Goal: Navigation & Orientation: Find specific page/section

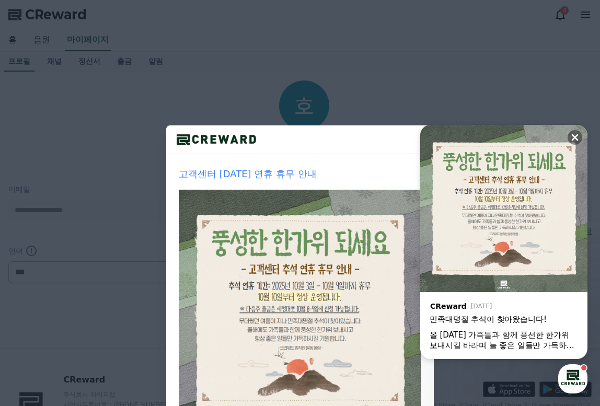
select select "**********"
click at [419, 131] on icon at bounding box center [425, 134] width 13 height 13
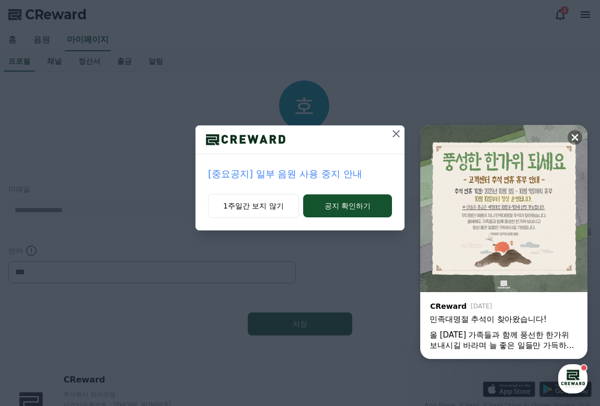
click at [397, 130] on icon at bounding box center [396, 134] width 13 height 13
click at [573, 134] on button at bounding box center [575, 137] width 15 height 15
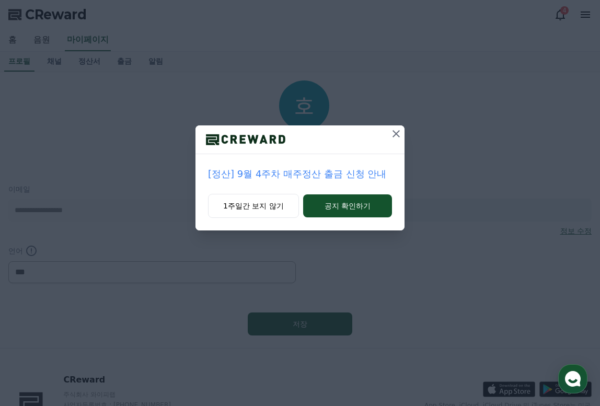
click at [398, 134] on icon at bounding box center [396, 134] width 13 height 13
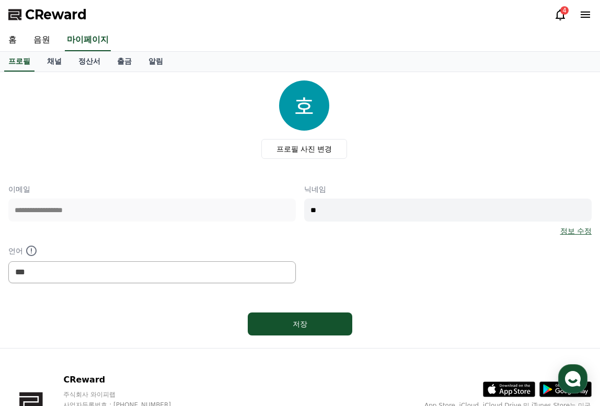
click at [551, 12] on div "CReward 4" at bounding box center [300, 14] width 600 height 29
click at [555, 12] on div "CReward 4" at bounding box center [300, 14] width 600 height 29
click at [559, 13] on icon at bounding box center [560, 14] width 13 height 13
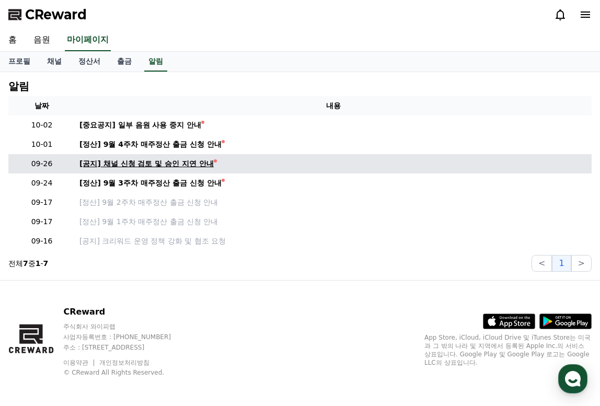
click at [183, 162] on div "[공지] 채널 신청 검토 및 승인 지연 안내" at bounding box center [146, 163] width 134 height 11
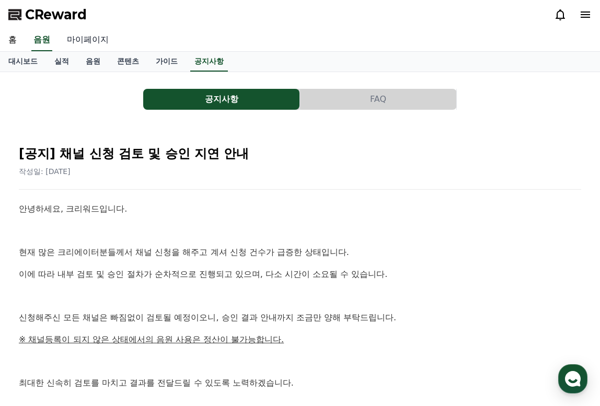
click at [82, 41] on link "마이페이지" at bounding box center [88, 40] width 59 height 22
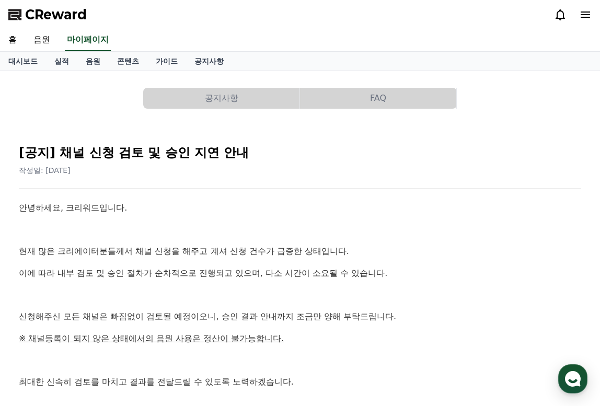
select select "**********"
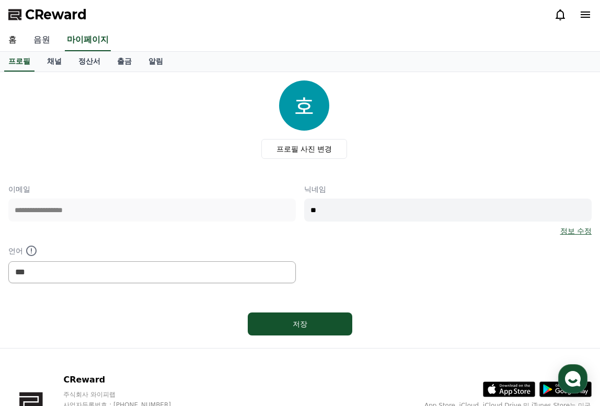
click at [54, 40] on link "음원" at bounding box center [41, 40] width 33 height 22
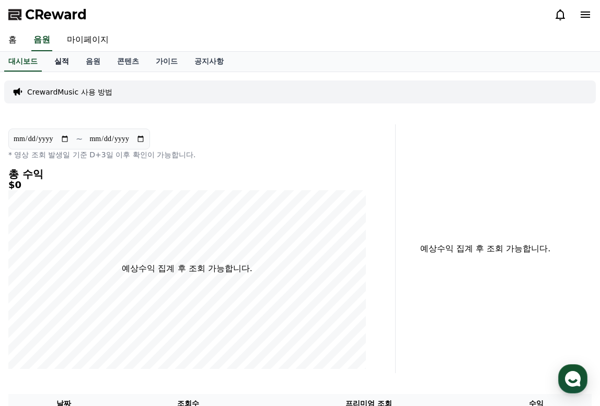
click at [62, 65] on link "실적" at bounding box center [61, 62] width 31 height 20
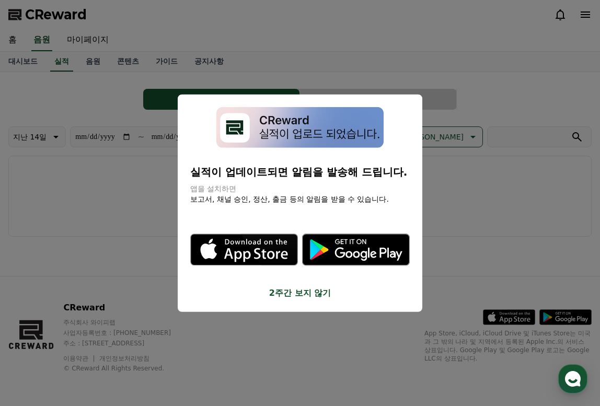
click at [102, 64] on button "close modal" at bounding box center [300, 203] width 600 height 406
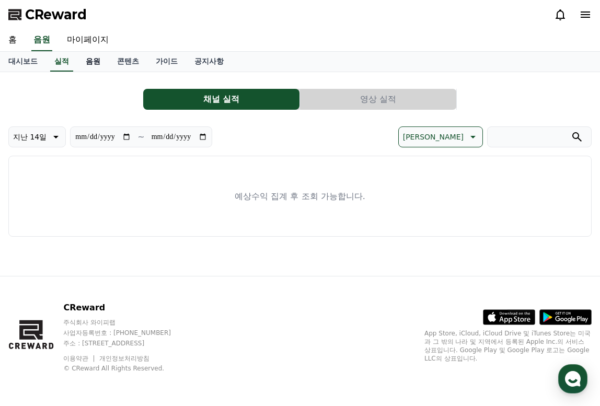
click at [91, 61] on link "음원" at bounding box center [92, 62] width 31 height 20
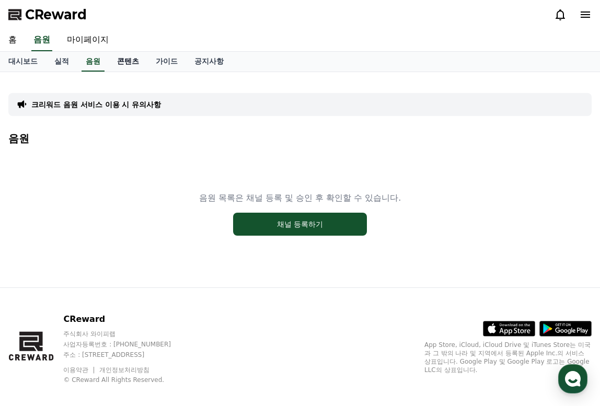
click at [118, 60] on link "콘텐츠" at bounding box center [128, 62] width 39 height 20
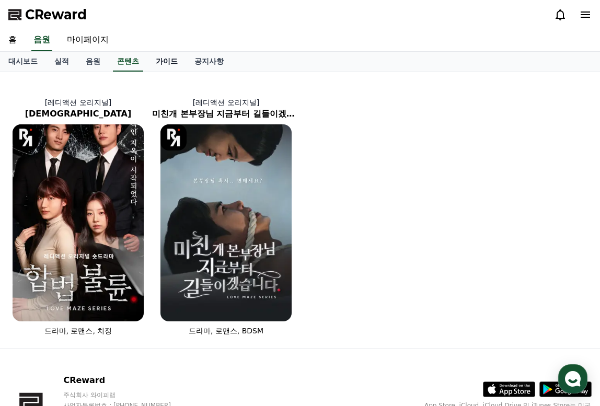
click at [163, 60] on link "가이드" at bounding box center [166, 62] width 39 height 20
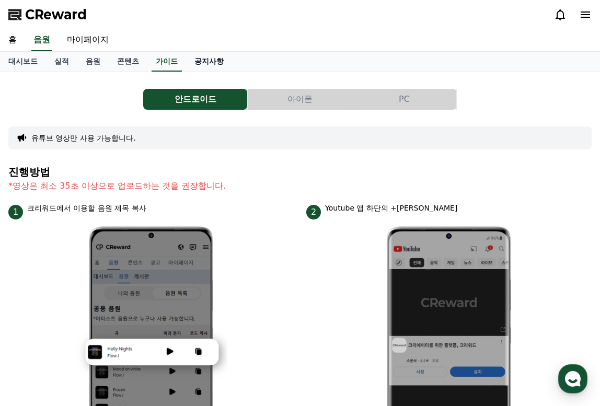
click at [218, 59] on link "공지사항" at bounding box center [209, 62] width 46 height 20
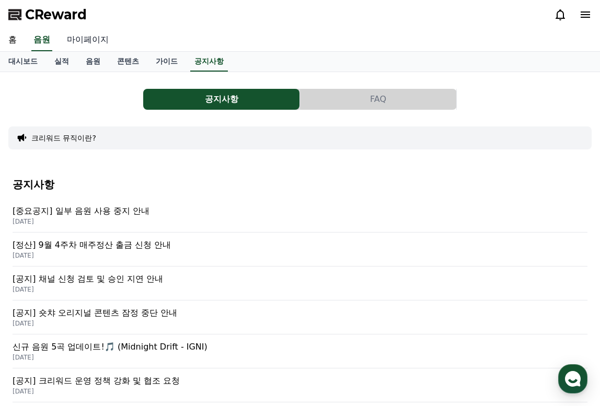
click at [93, 40] on link "마이페이지" at bounding box center [88, 40] width 59 height 22
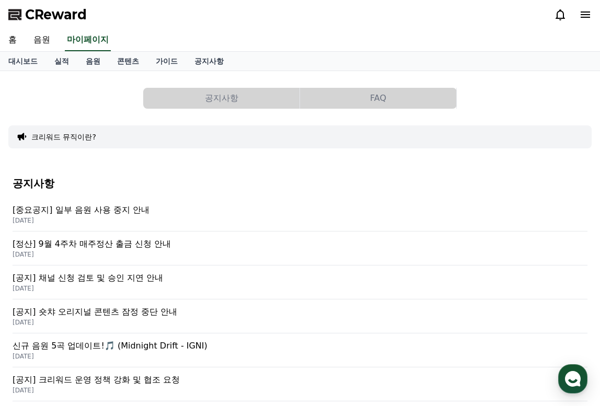
select select "**********"
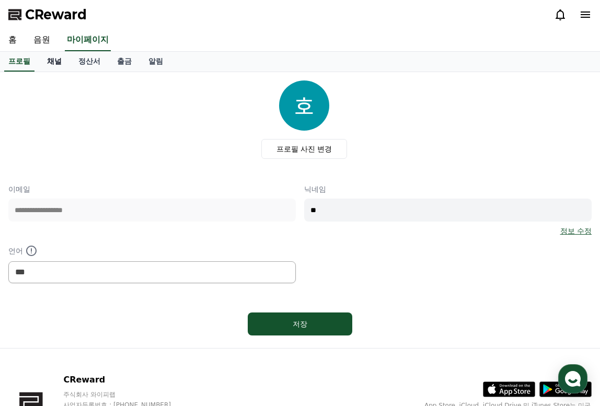
click at [54, 63] on link "채널" at bounding box center [54, 62] width 31 height 20
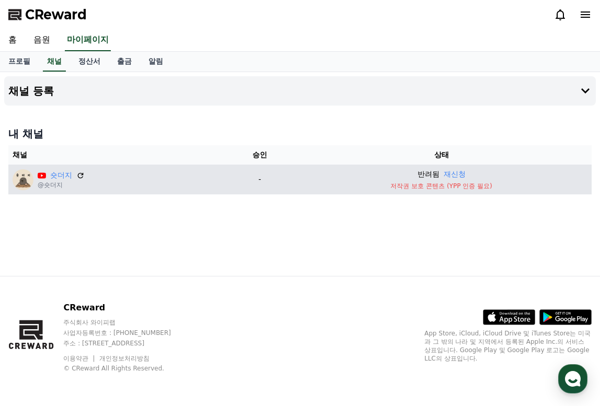
click at [454, 190] on p "저작권 보호 콘텐츠 (YPP 인증 필요)" at bounding box center [441, 186] width 292 height 8
click at [453, 189] on p "저작권 보호 콘텐츠 (YPP 인증 필요)" at bounding box center [441, 186] width 292 height 8
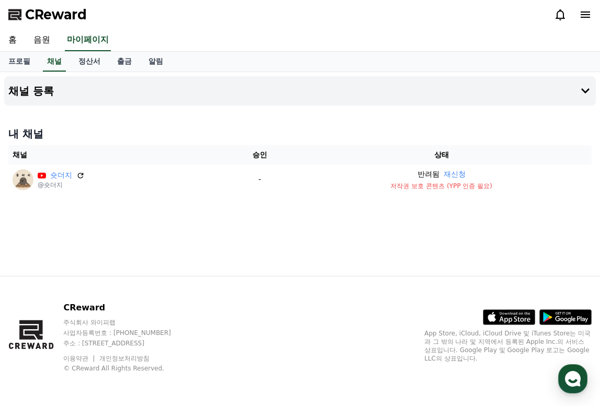
click at [445, 203] on div "채널 등록 내 채널 채널 승인 상태 숏더지 @숏더지 - 반려됨 재신청 저작권 보호 콘텐츠 (YPP 인증 필요)" at bounding box center [300, 174] width 600 height 204
